Goal: Find specific page/section: Find specific page/section

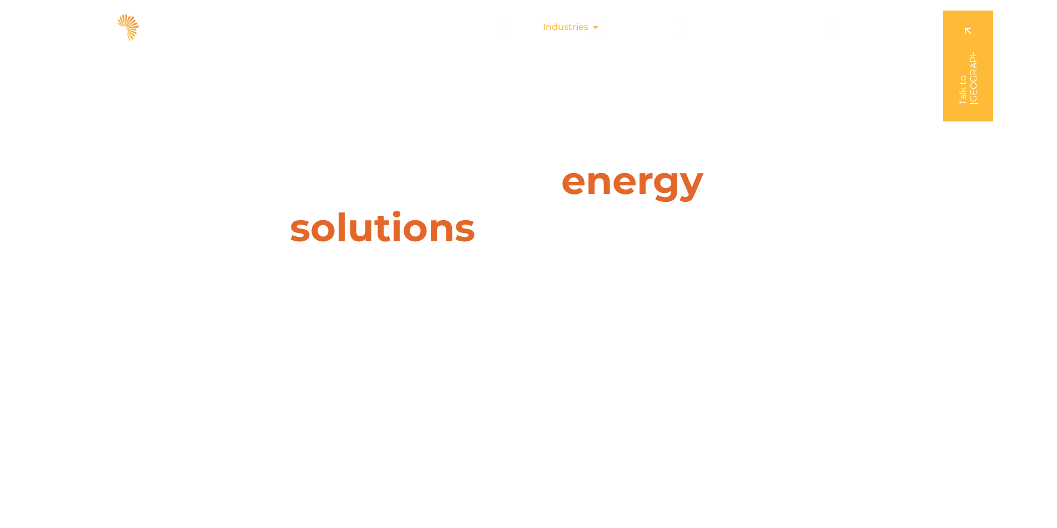
click at [573, 31] on span "Industries" at bounding box center [566, 27] width 46 height 13
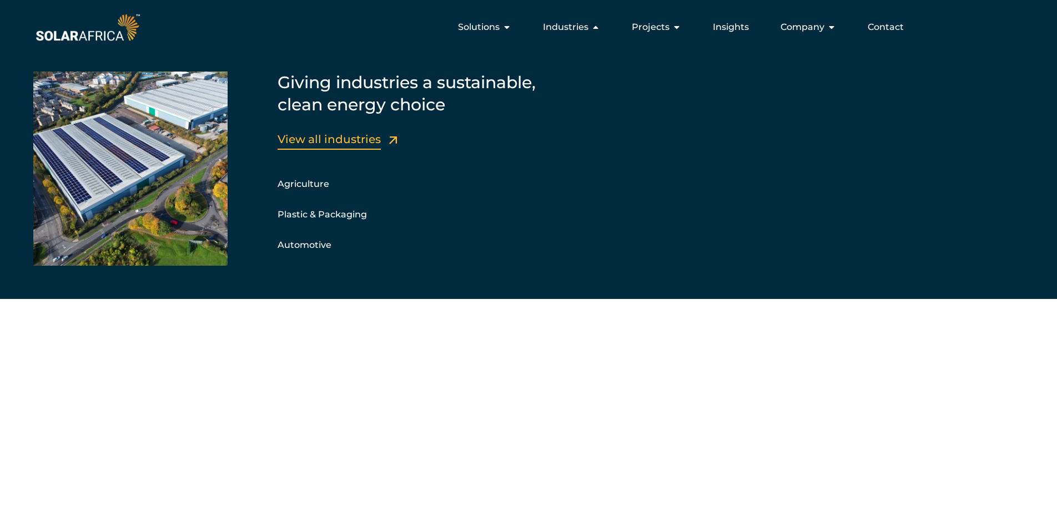
click at [336, 139] on link "View all industries" at bounding box center [329, 139] width 103 height 13
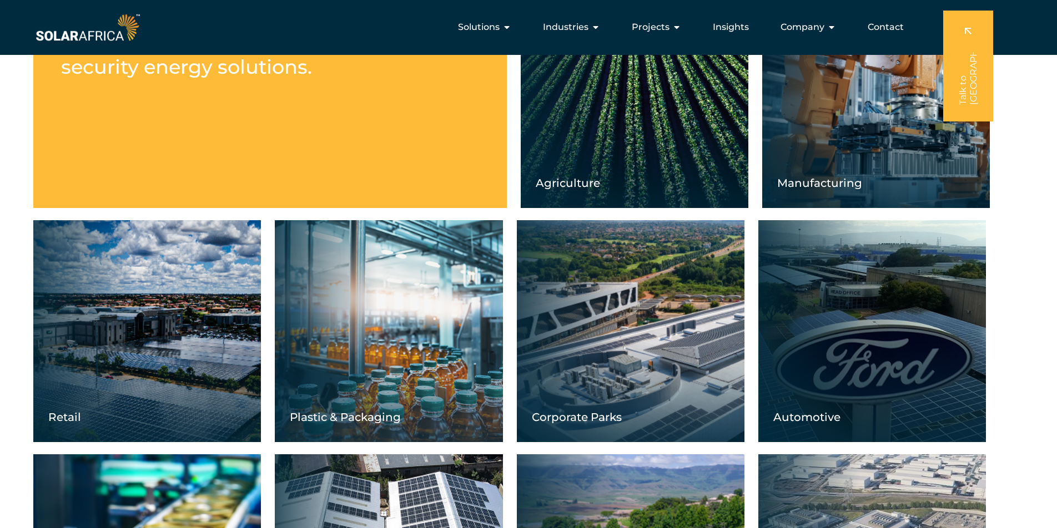
scroll to position [421, 0]
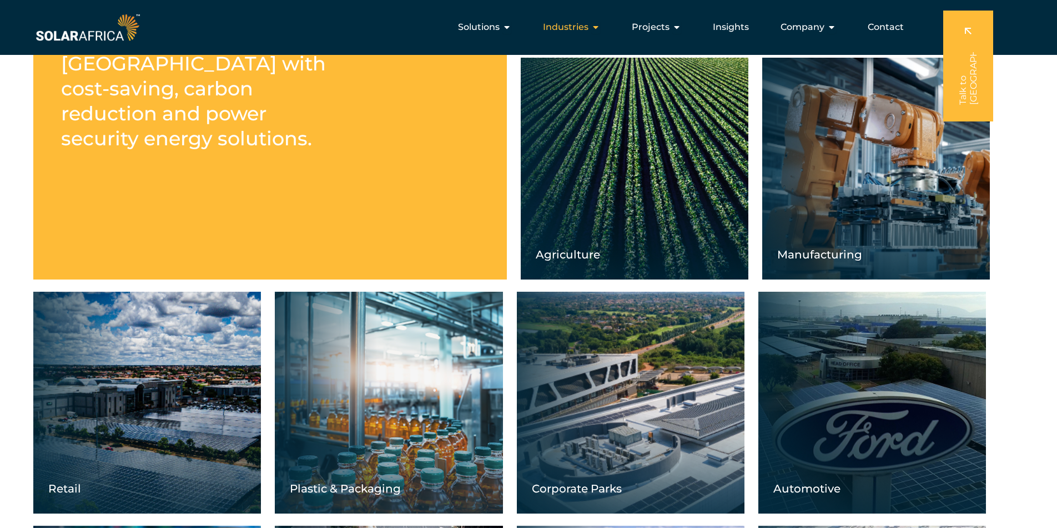
click at [578, 32] on span "Industries" at bounding box center [566, 27] width 46 height 13
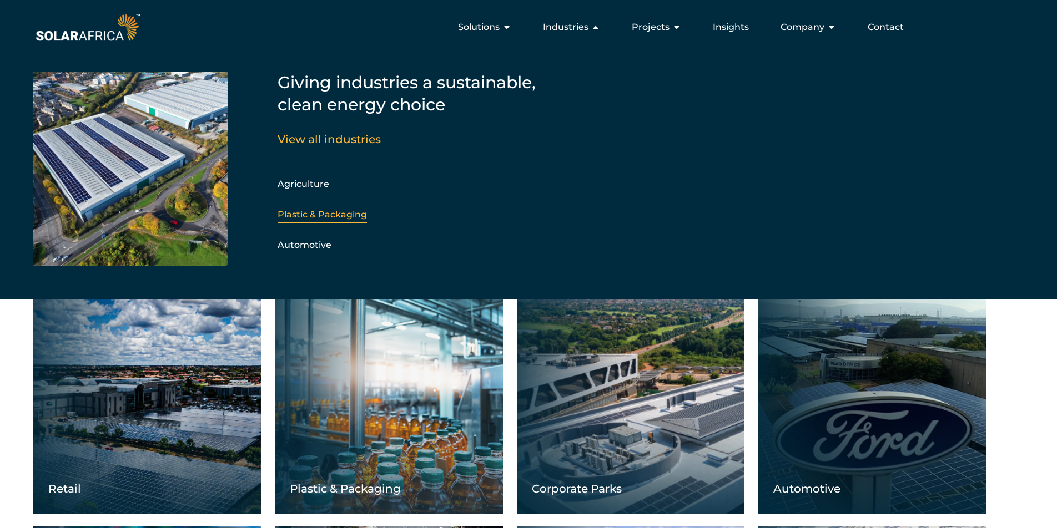
click at [324, 221] on div "Plastic & Packaging" at bounding box center [338, 214] width 120 height 17
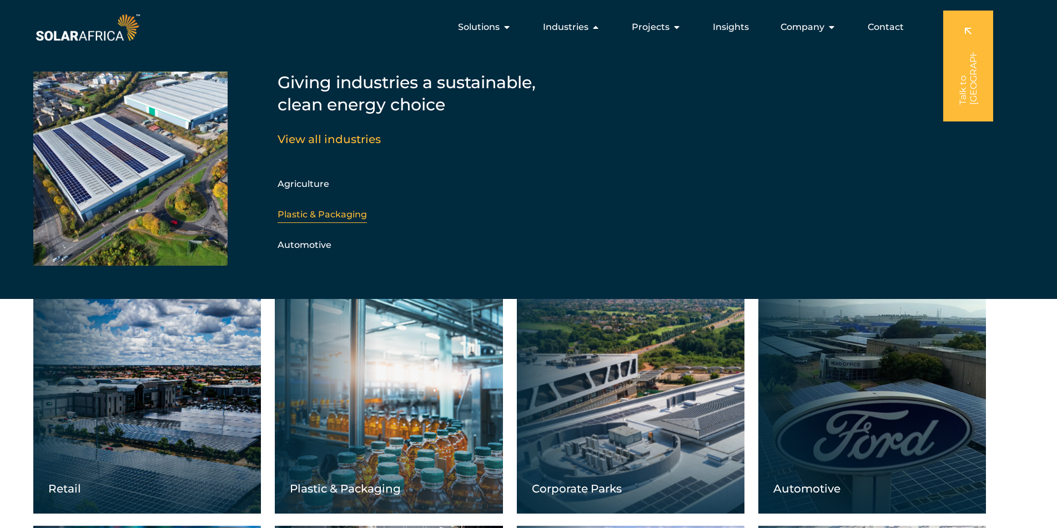
click at [355, 214] on link "Plastic & Packaging" at bounding box center [322, 214] width 89 height 11
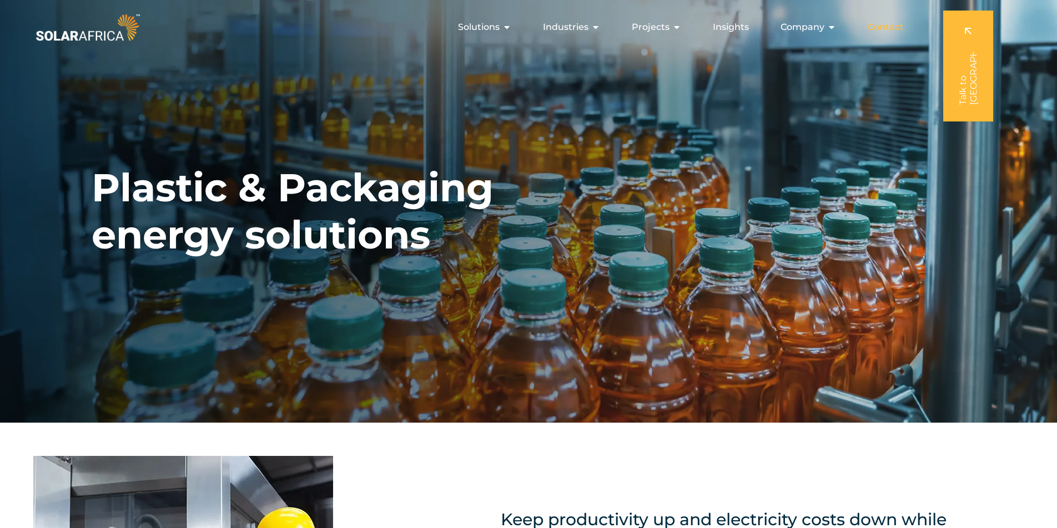
click at [881, 29] on span "Contact" at bounding box center [886, 27] width 36 height 13
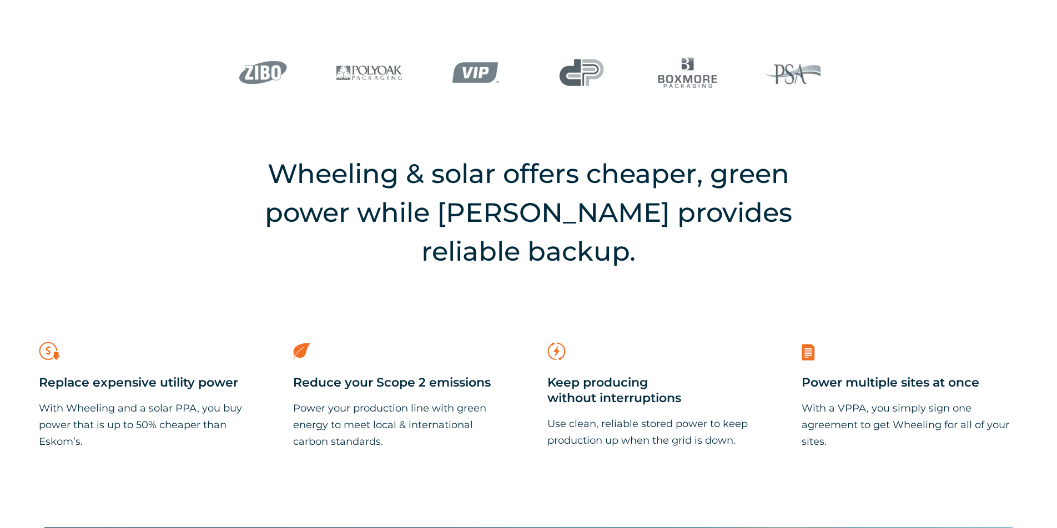
scroll to position [780, 0]
